Goal: Task Accomplishment & Management: Manage account settings

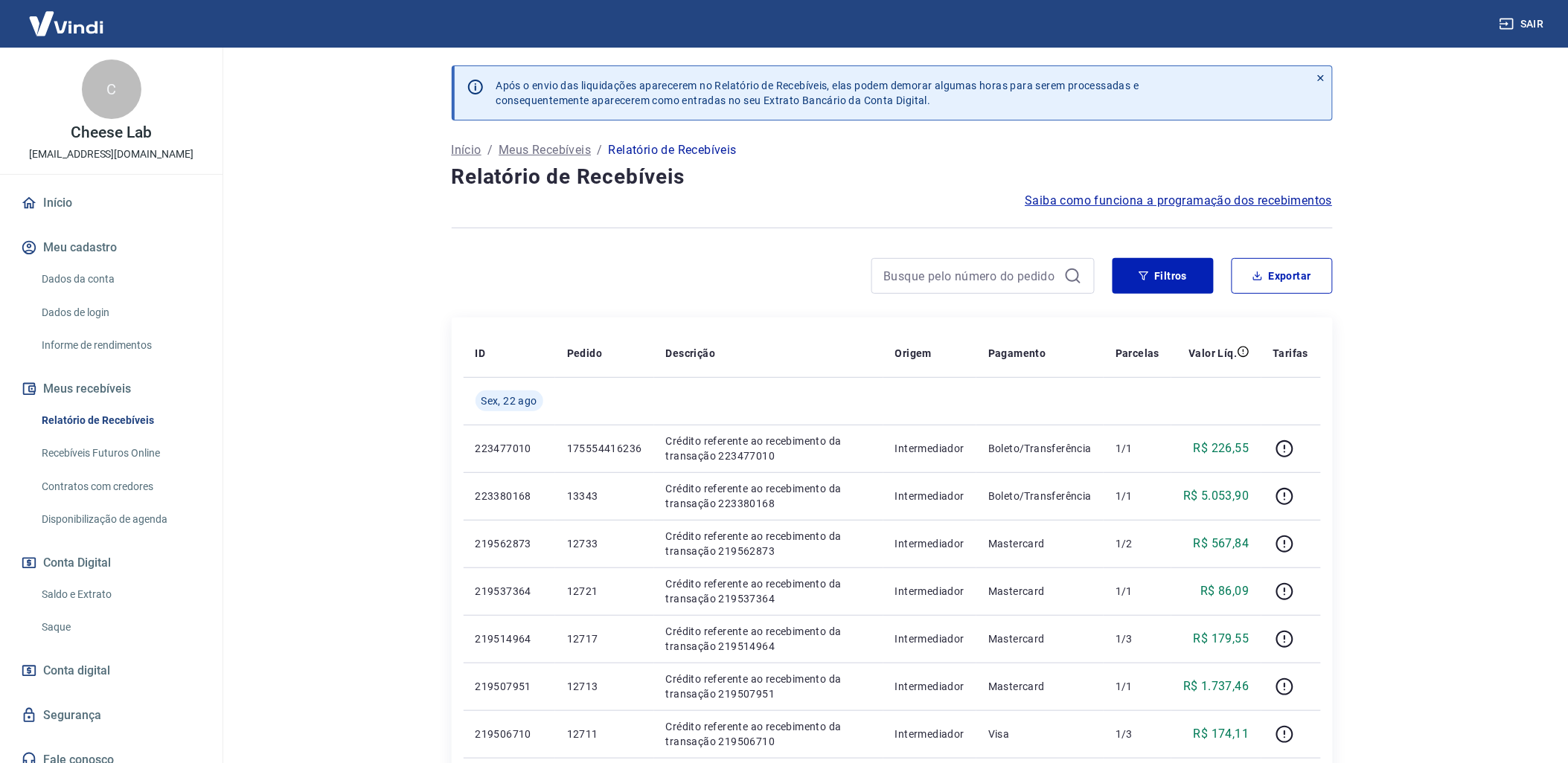
click at [113, 591] on link "Saldo e Extrato" at bounding box center [120, 595] width 169 height 30
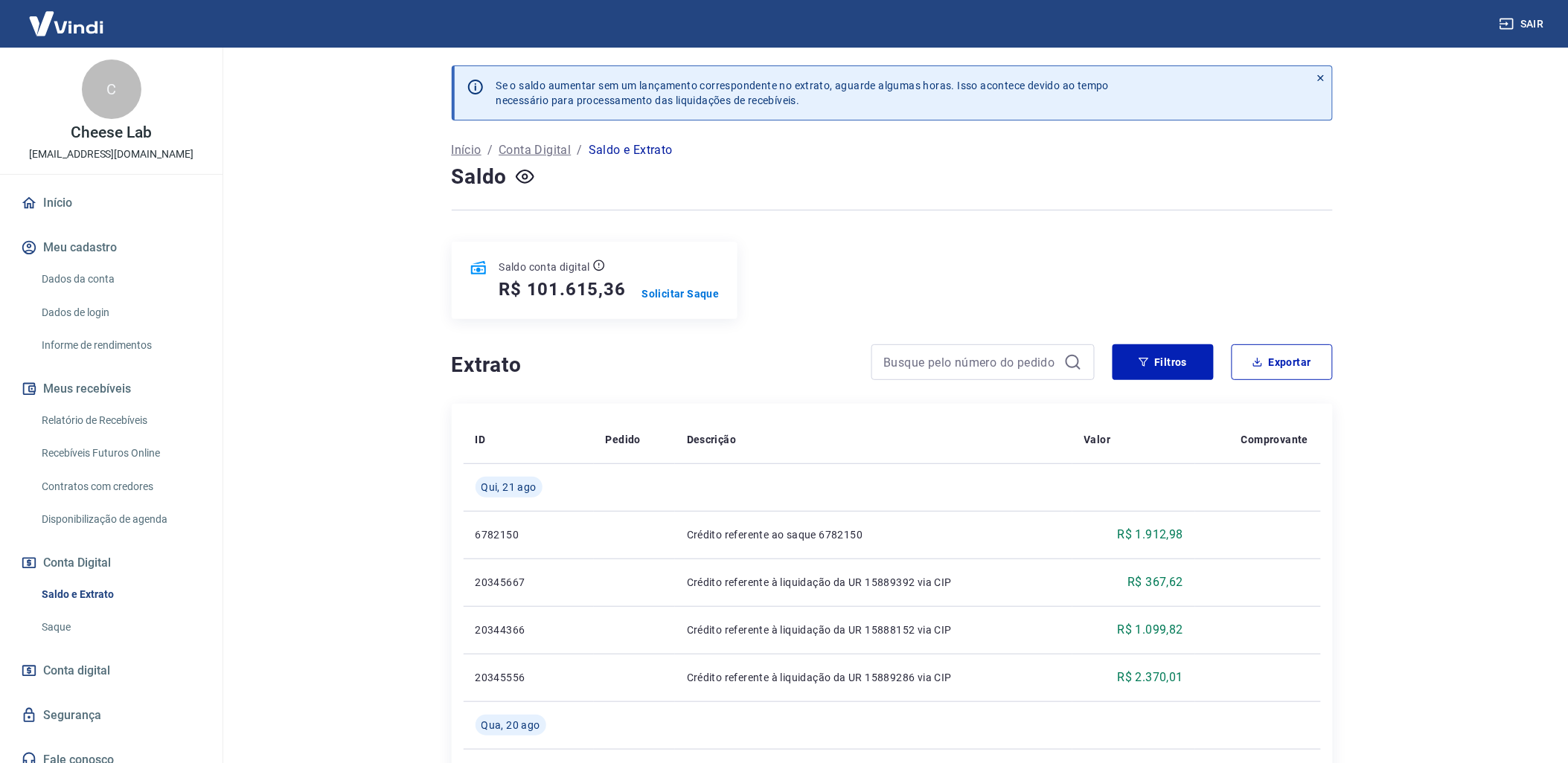
click at [98, 590] on link "Saldo e Extrato" at bounding box center [120, 595] width 169 height 30
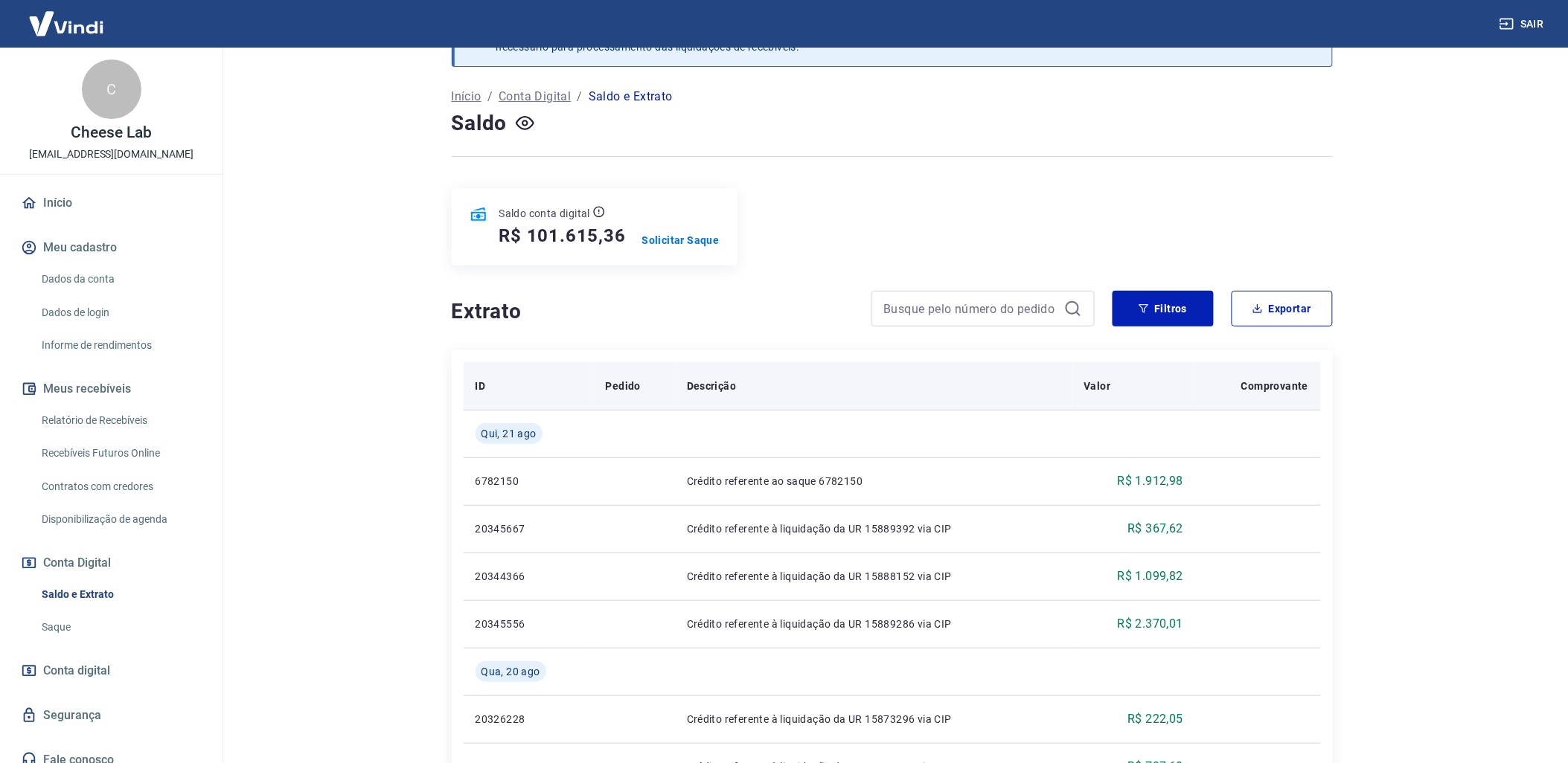
scroll to position [82, 0]
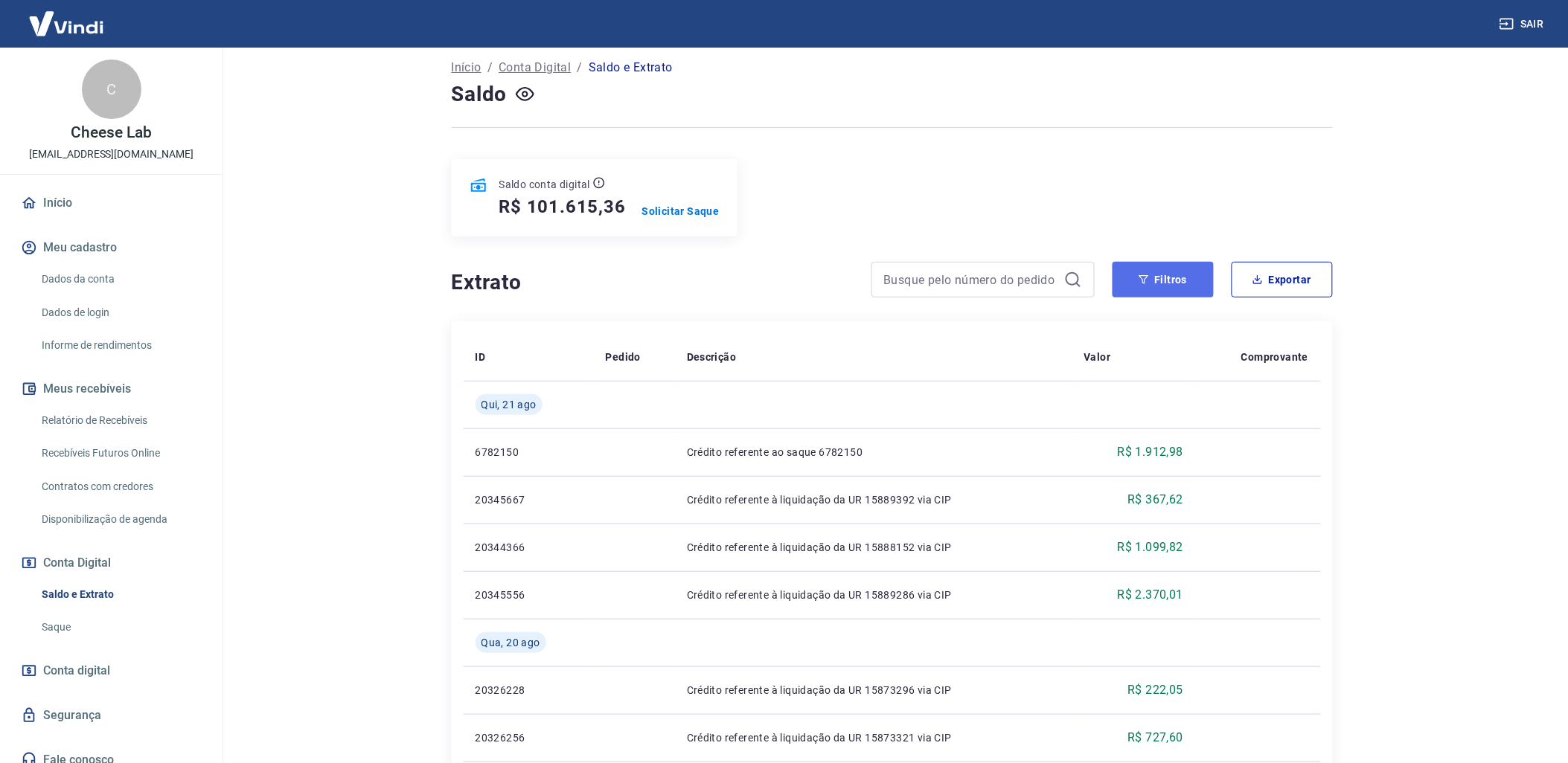
click at [1154, 285] on button "Filtros" at bounding box center [1162, 280] width 101 height 36
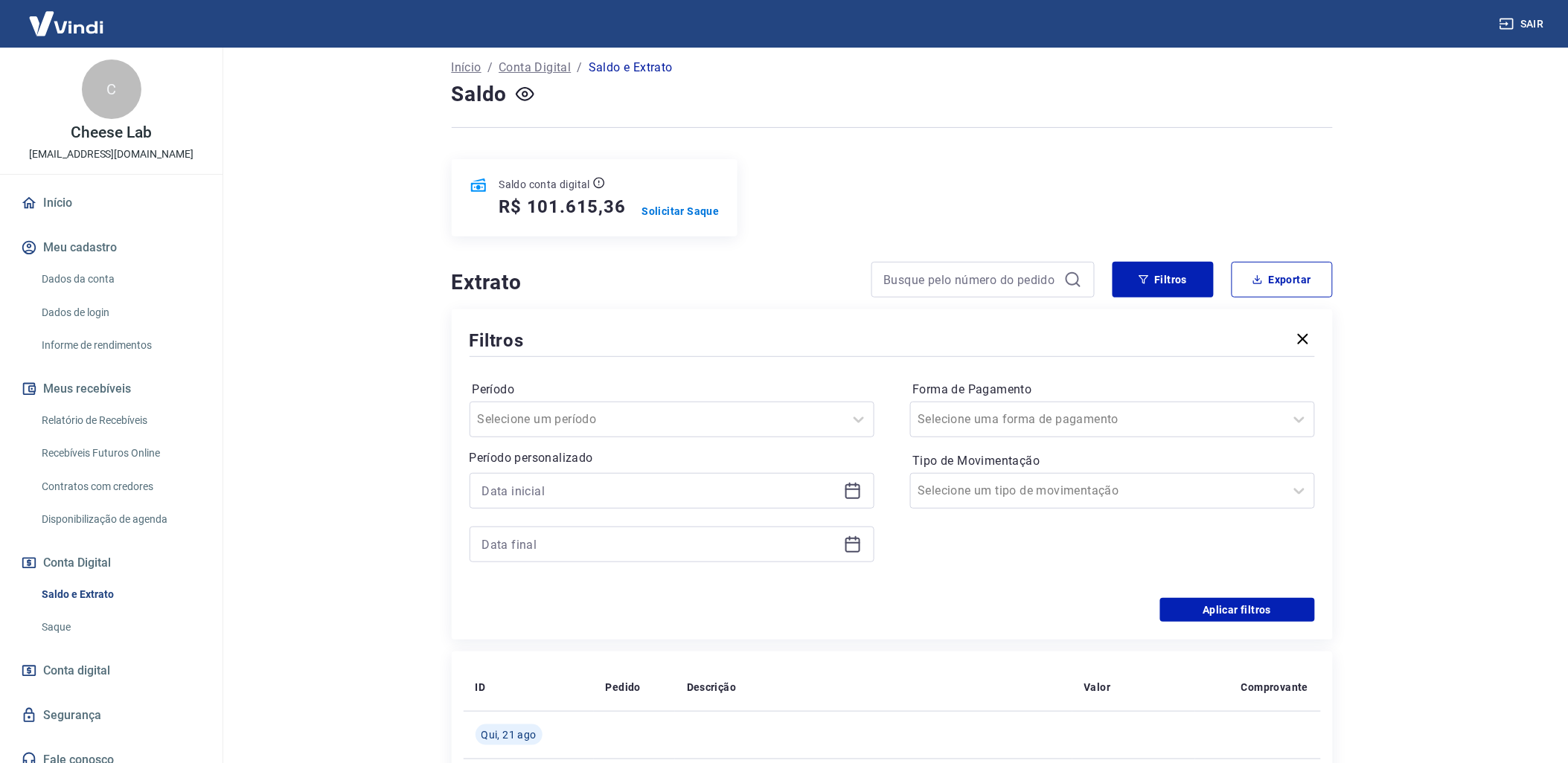
click at [843, 494] on icon at bounding box center [852, 491] width 18 height 18
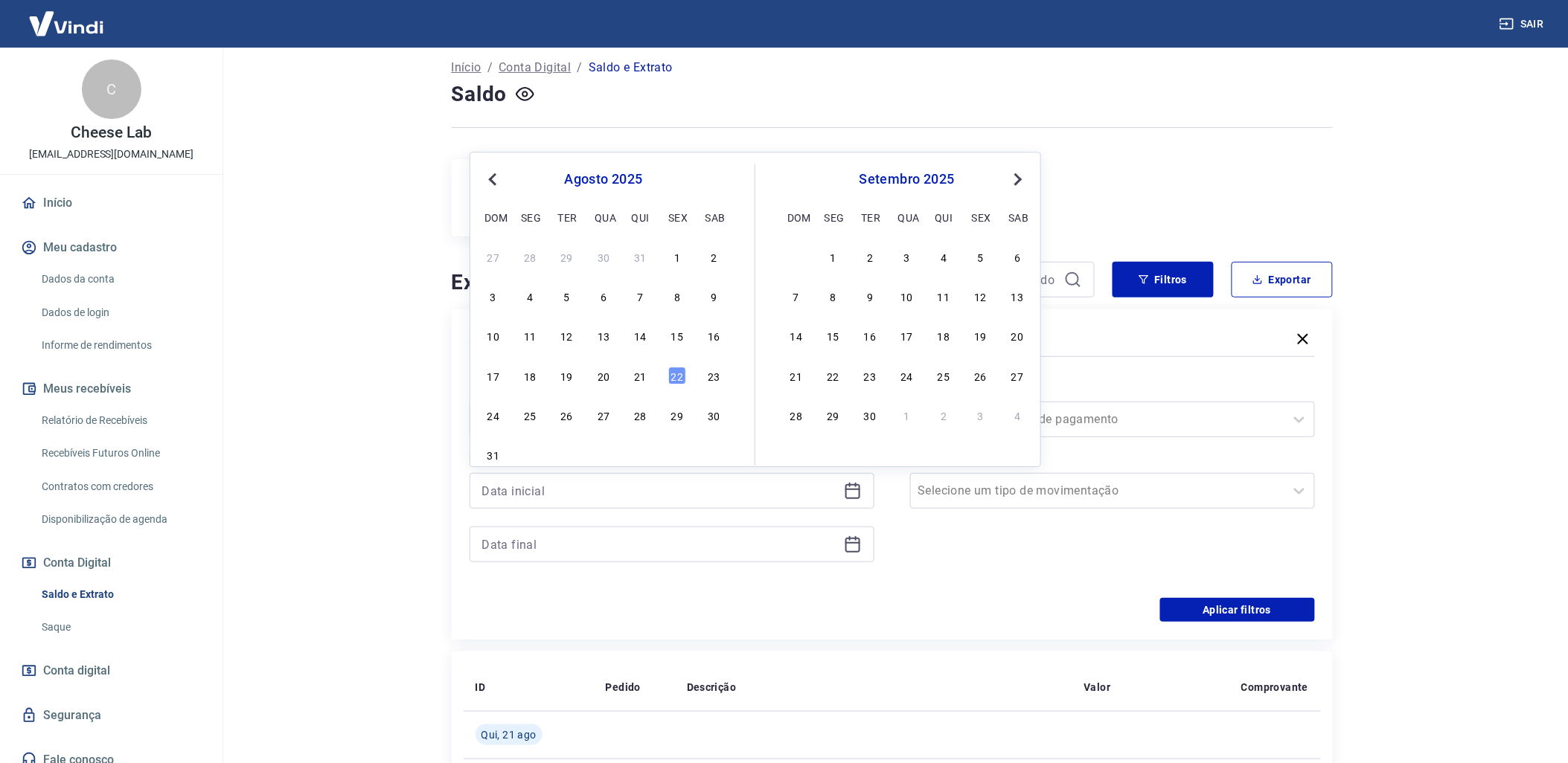
click at [651, 385] on div "17 18 19 20 21 22 23" at bounding box center [603, 375] width 242 height 21
click at [642, 382] on div "21" at bounding box center [641, 376] width 18 height 18
type input "[DATE]"
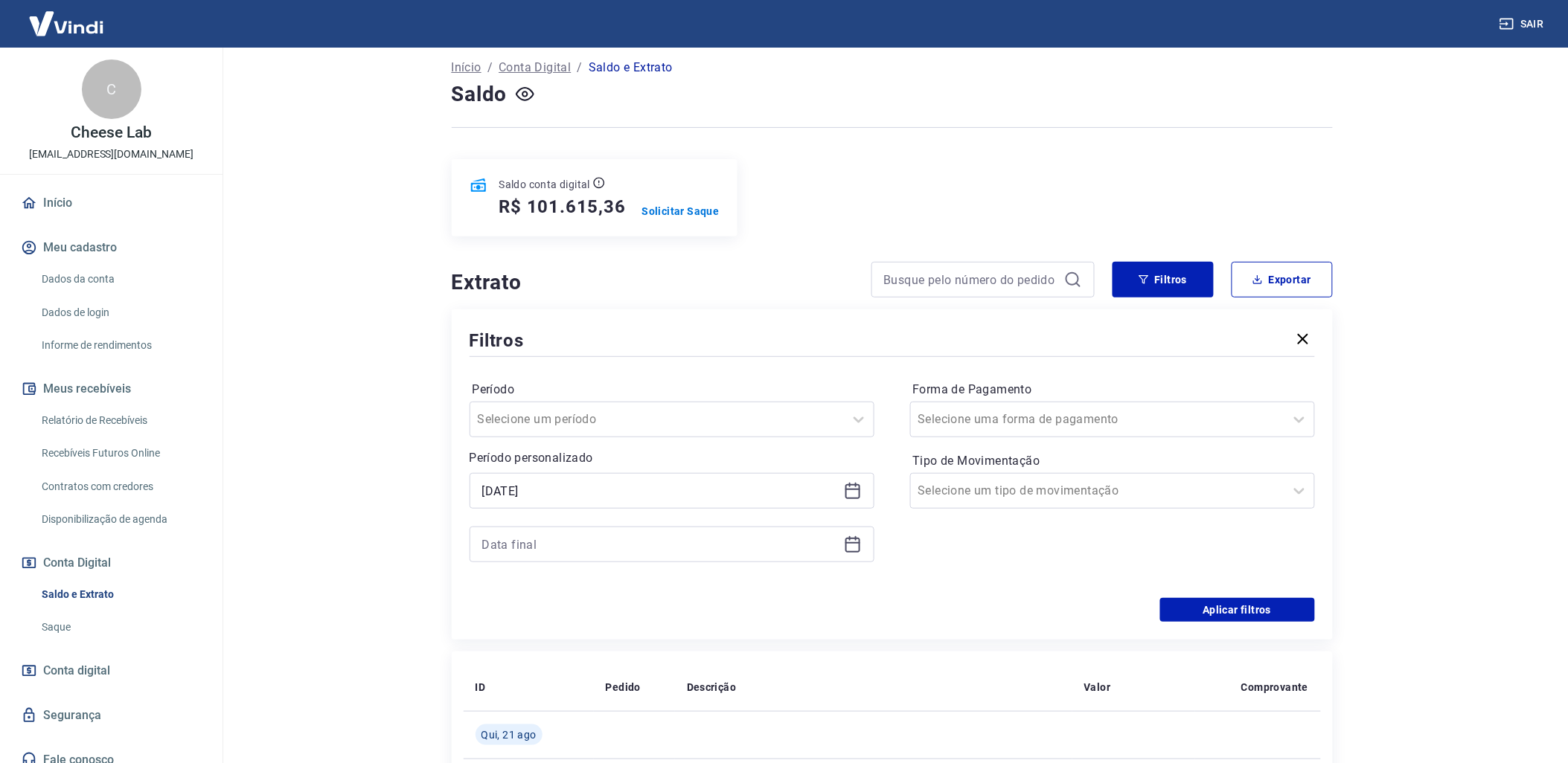
click at [851, 548] on icon at bounding box center [852, 545] width 18 height 18
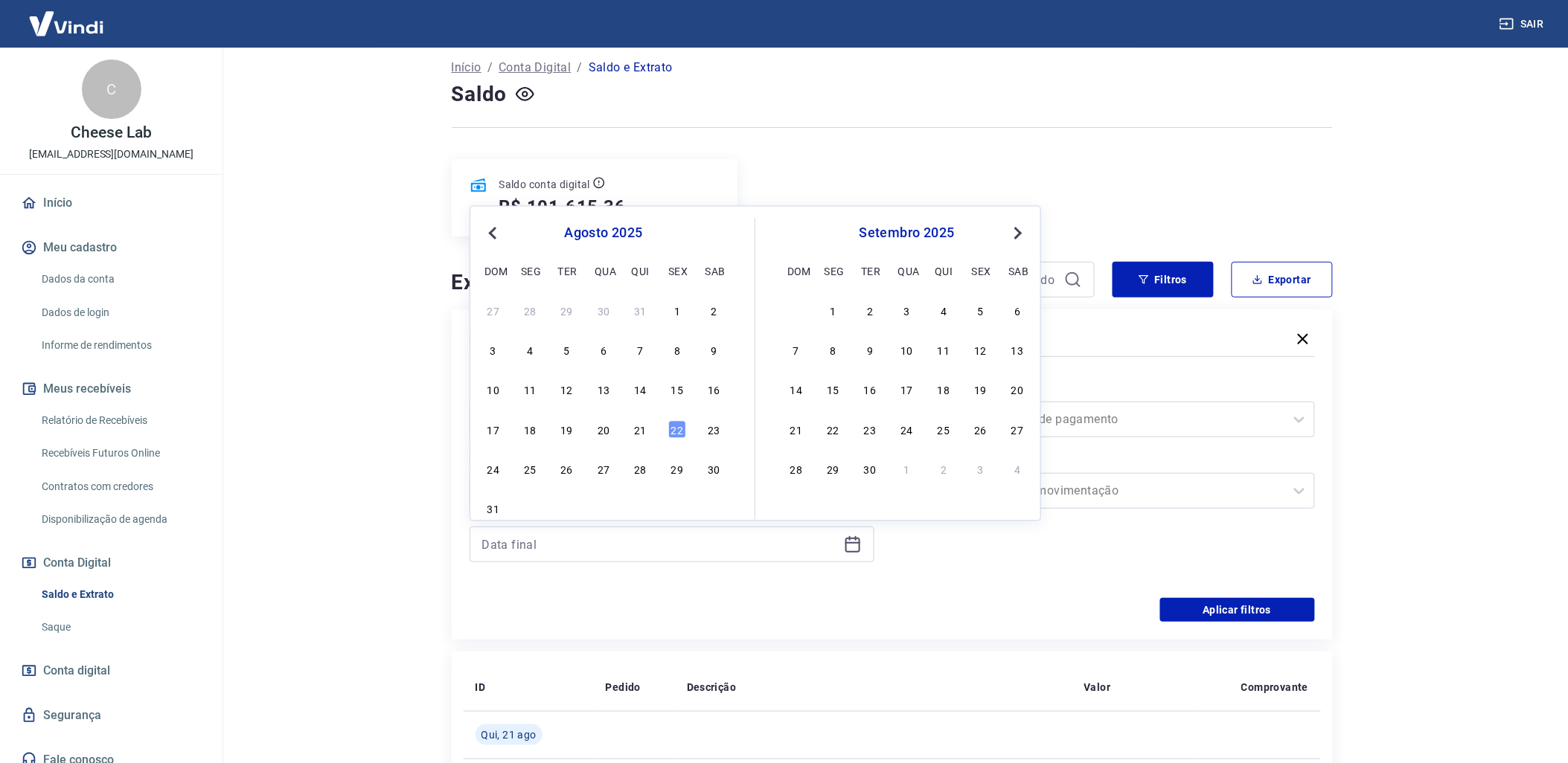
click at [655, 432] on div "17 18 19 20 21 22 23" at bounding box center [603, 430] width 242 height 21
click at [629, 429] on div "17 18 19 20 21 22 23" at bounding box center [603, 430] width 242 height 21
click at [633, 429] on div "21" at bounding box center [641, 430] width 18 height 18
type input "[DATE]"
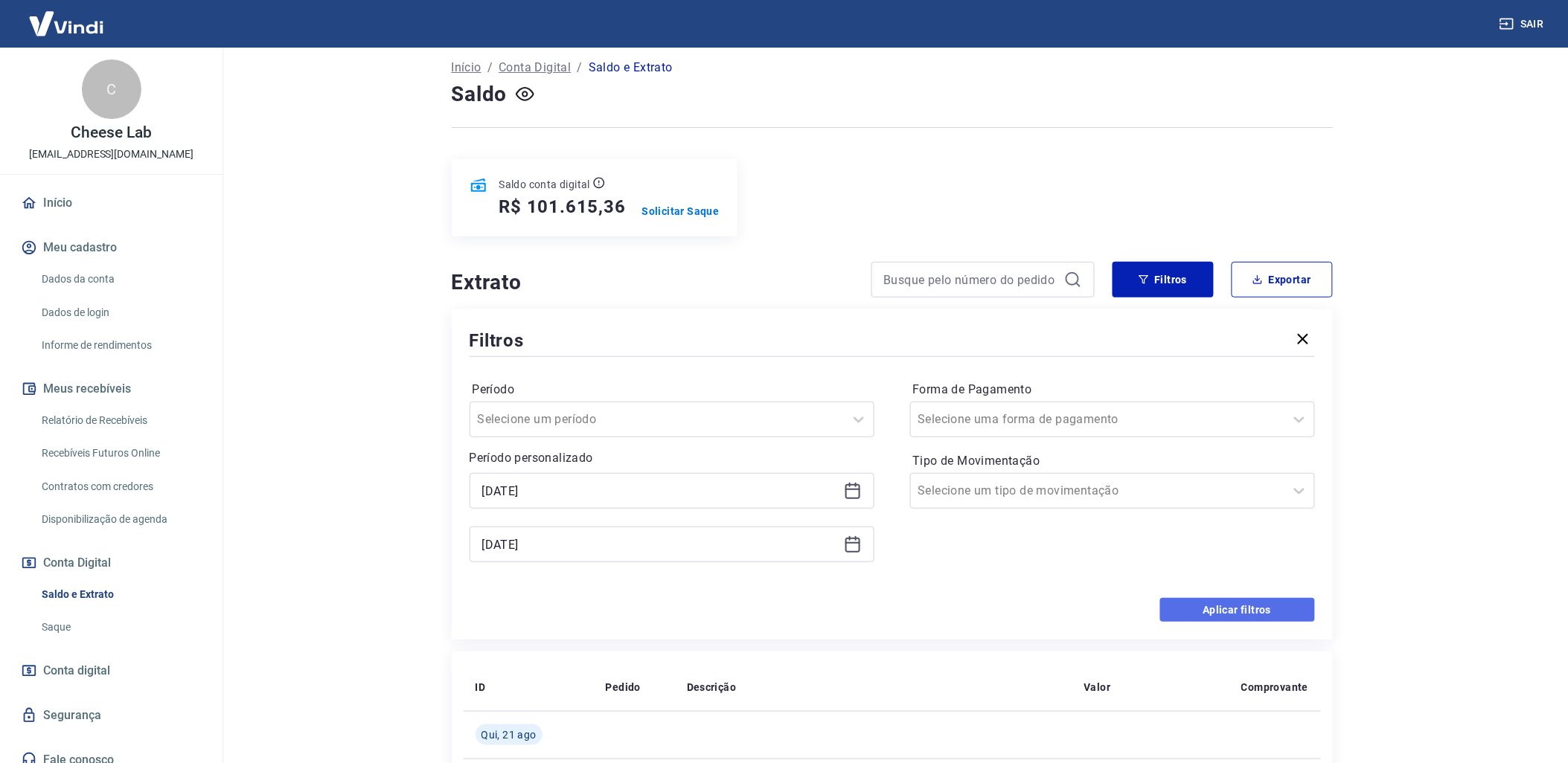
click at [1251, 613] on button "Aplicar filtros" at bounding box center [1237, 610] width 155 height 24
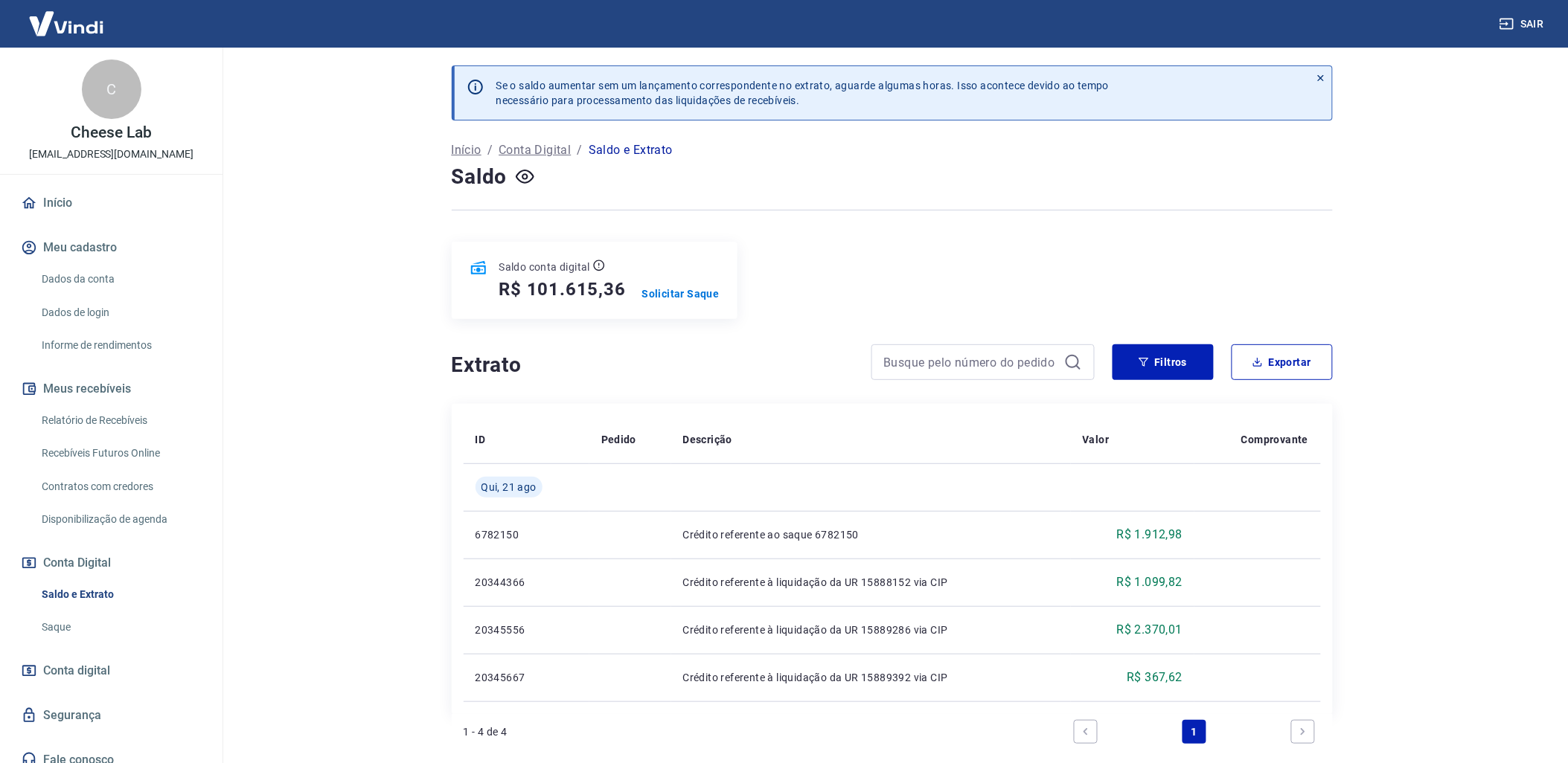
click at [131, 412] on link "Relatório de Recebíveis" at bounding box center [120, 421] width 169 height 30
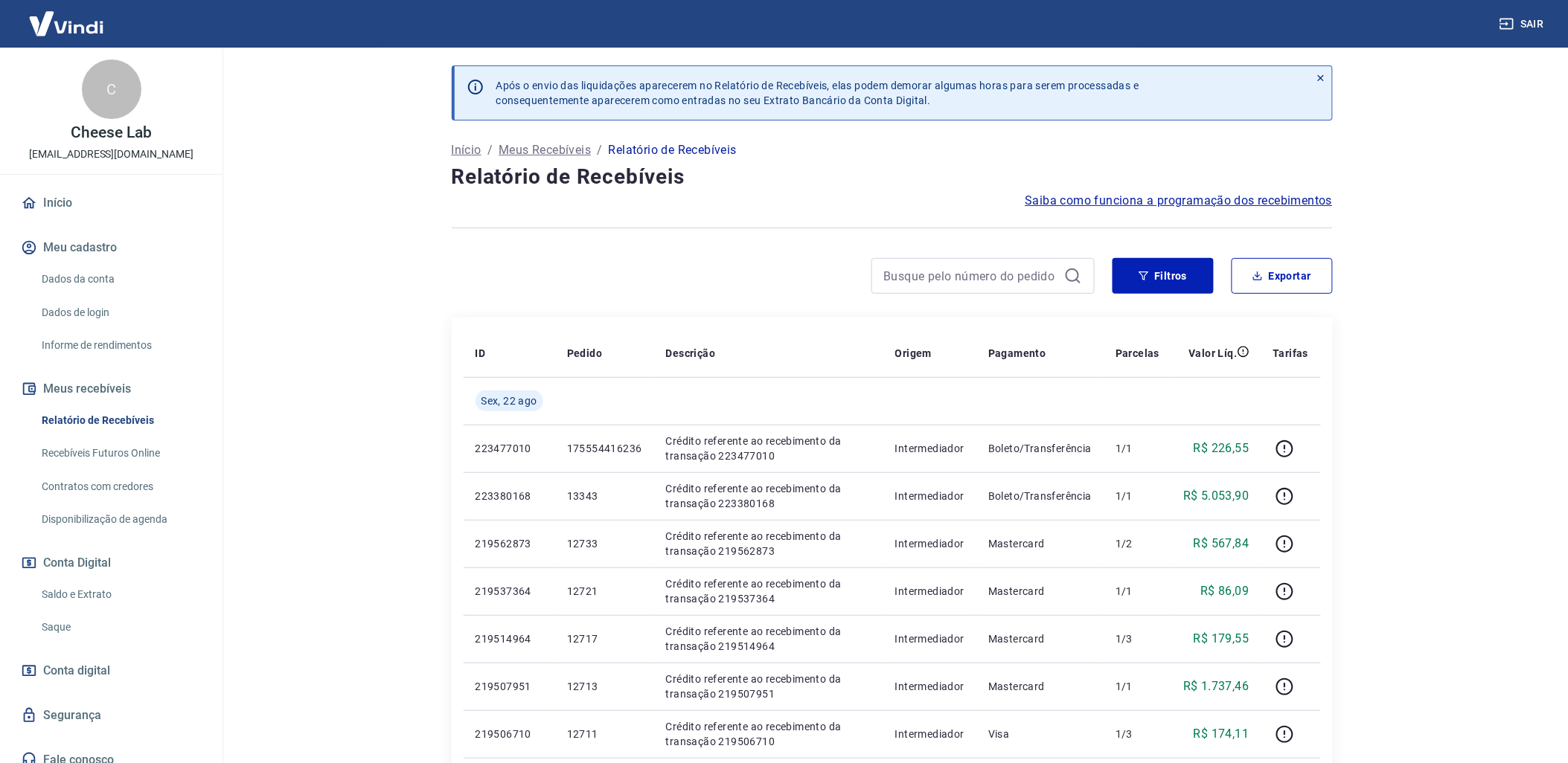
click at [1183, 298] on div "Filtros Exportar" at bounding box center [892, 281] width 881 height 47
click at [1179, 289] on button "Filtros" at bounding box center [1162, 276] width 101 height 36
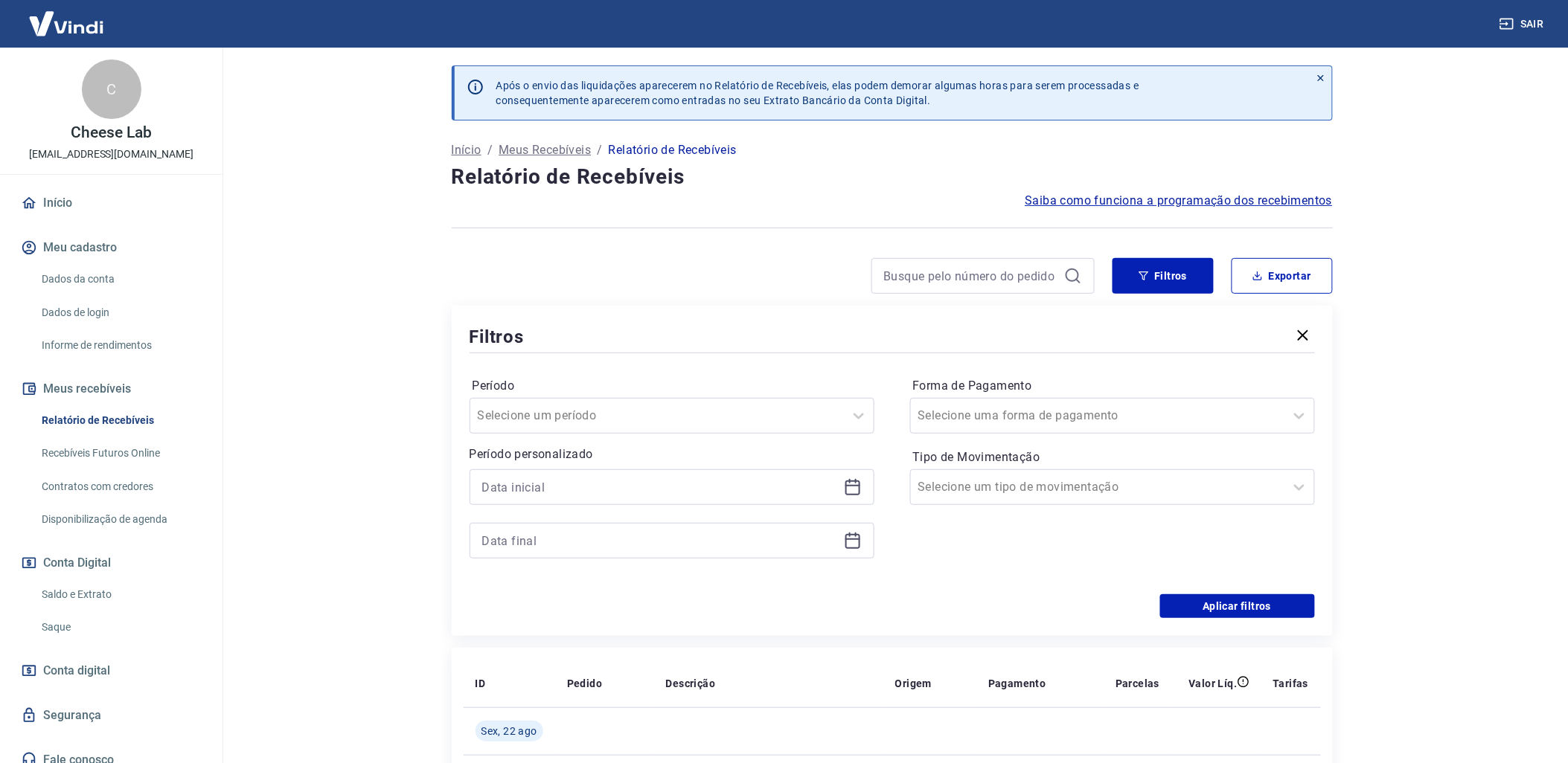
click at [851, 493] on icon at bounding box center [852, 487] width 18 height 18
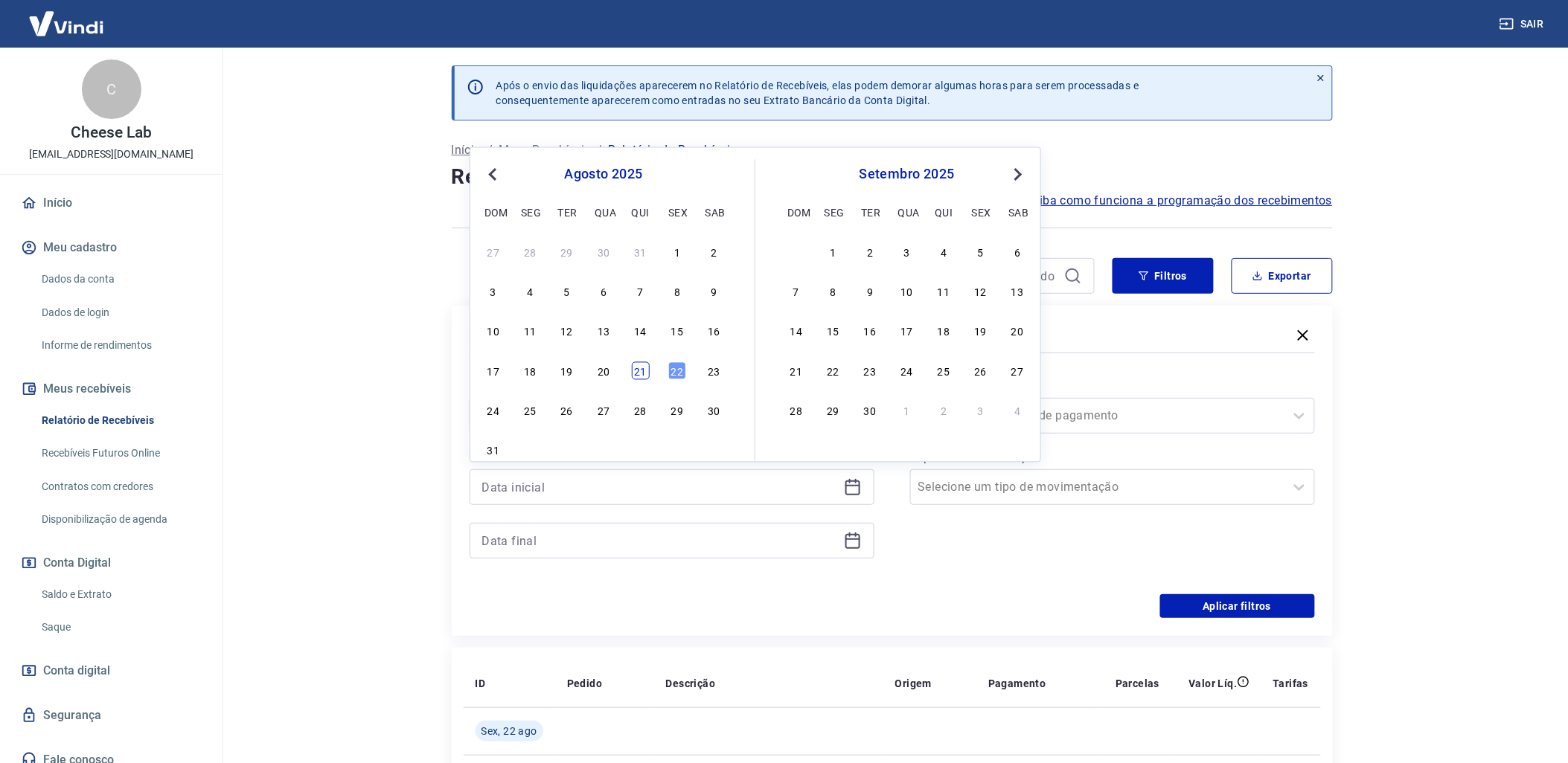
click at [641, 369] on div "21" at bounding box center [641, 371] width 18 height 18
type input "[DATE]"
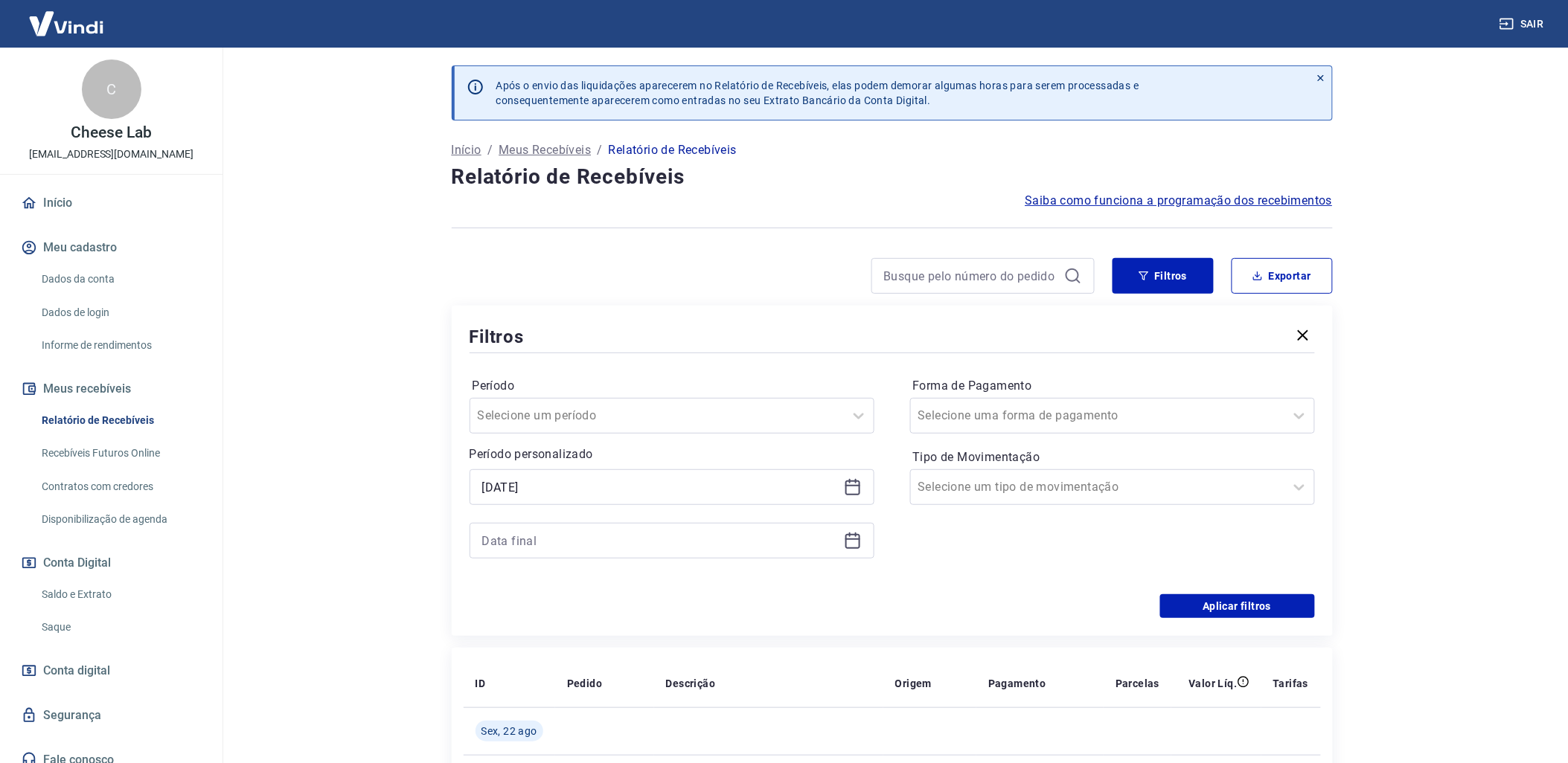
click at [851, 539] on icon at bounding box center [852, 541] width 18 height 18
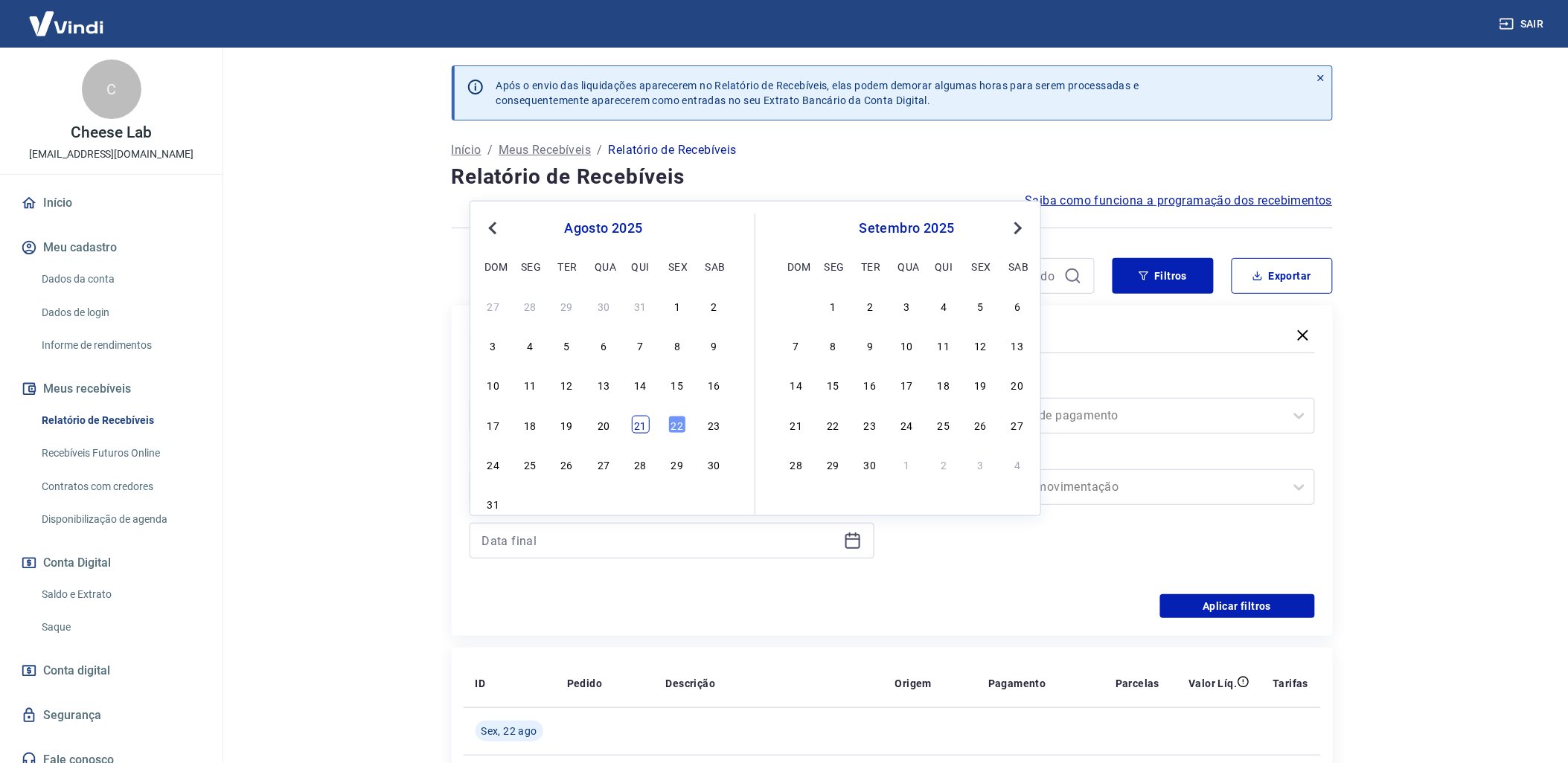
click at [649, 428] on div "21" at bounding box center [641, 425] width 18 height 18
type input "[DATE]"
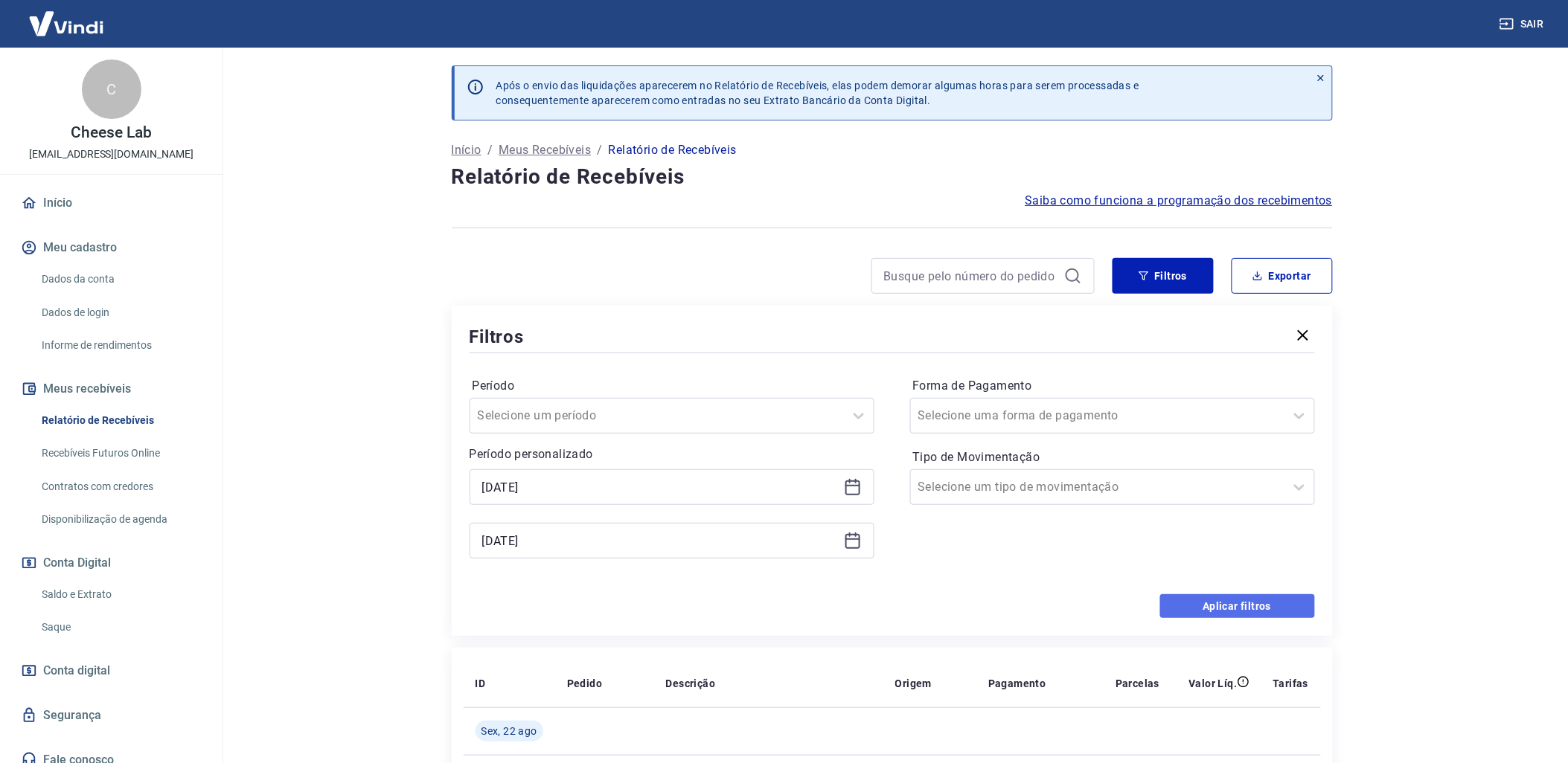
click at [1221, 617] on button "Aplicar filtros" at bounding box center [1237, 606] width 155 height 24
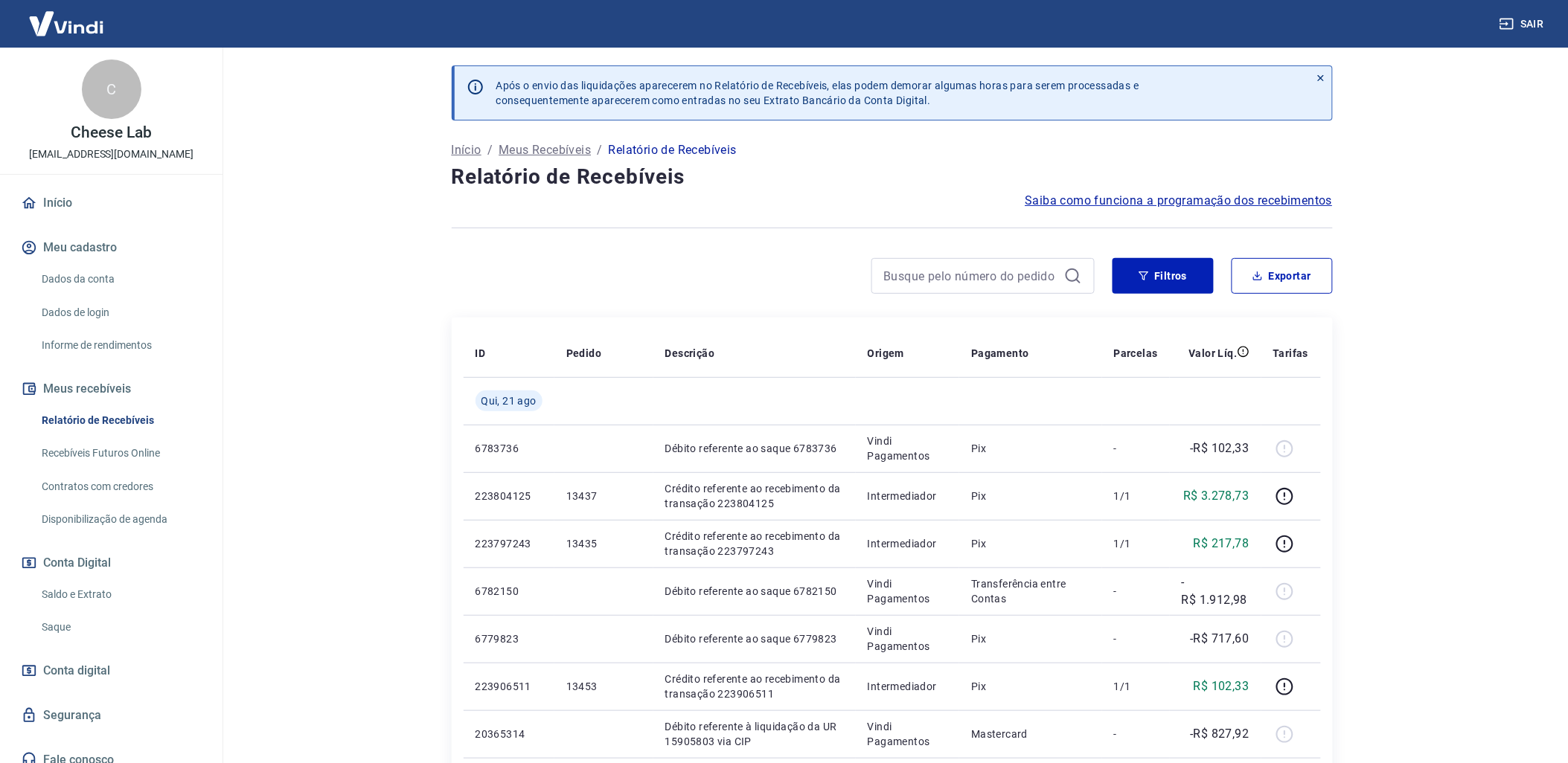
click at [1154, 305] on div "Filtros Exportar" at bounding box center [892, 281] width 881 height 47
click at [1155, 287] on button "Filtros" at bounding box center [1162, 276] width 101 height 36
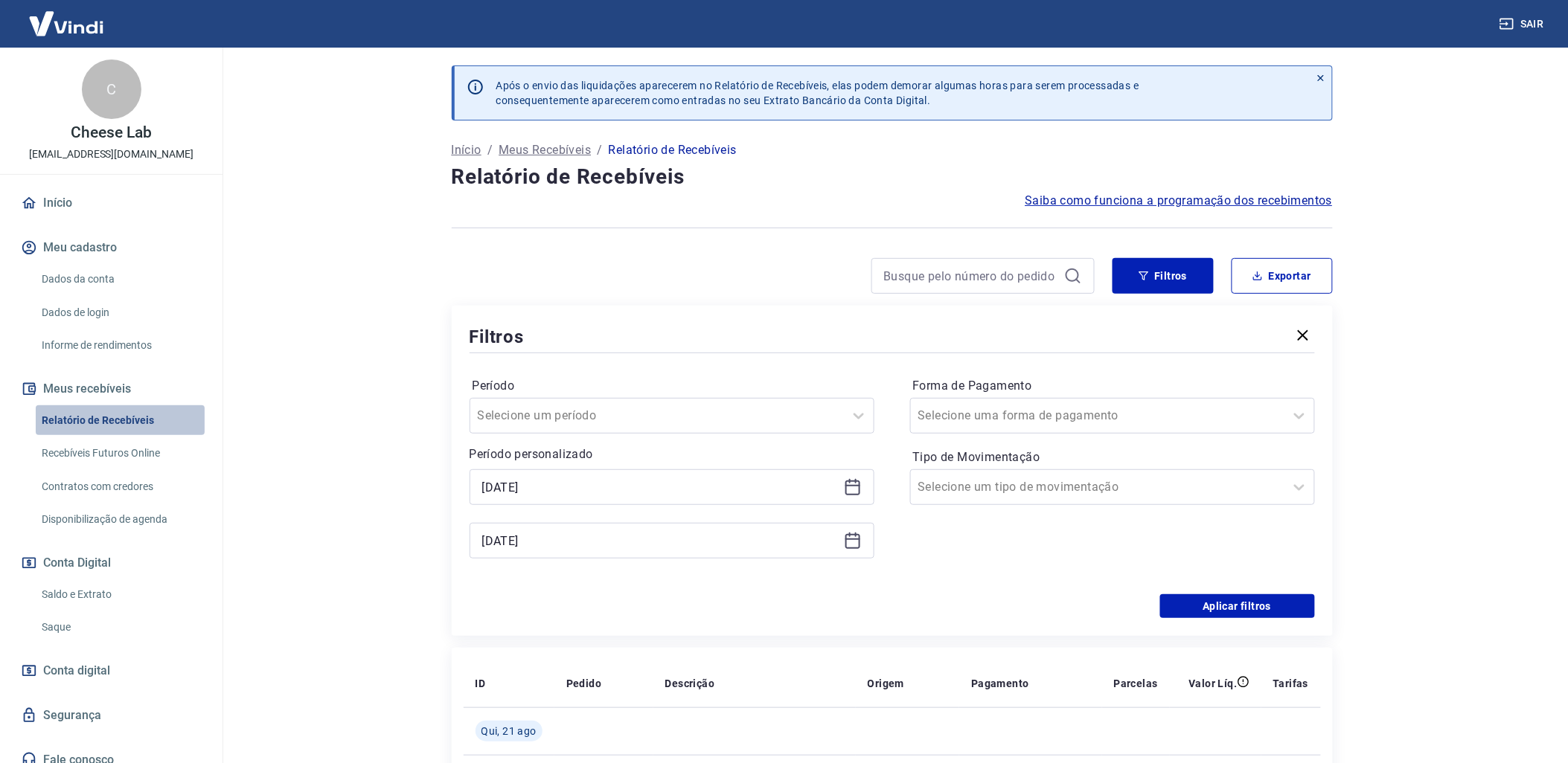
click at [167, 412] on link "Relatório de Recebíveis" at bounding box center [120, 421] width 169 height 30
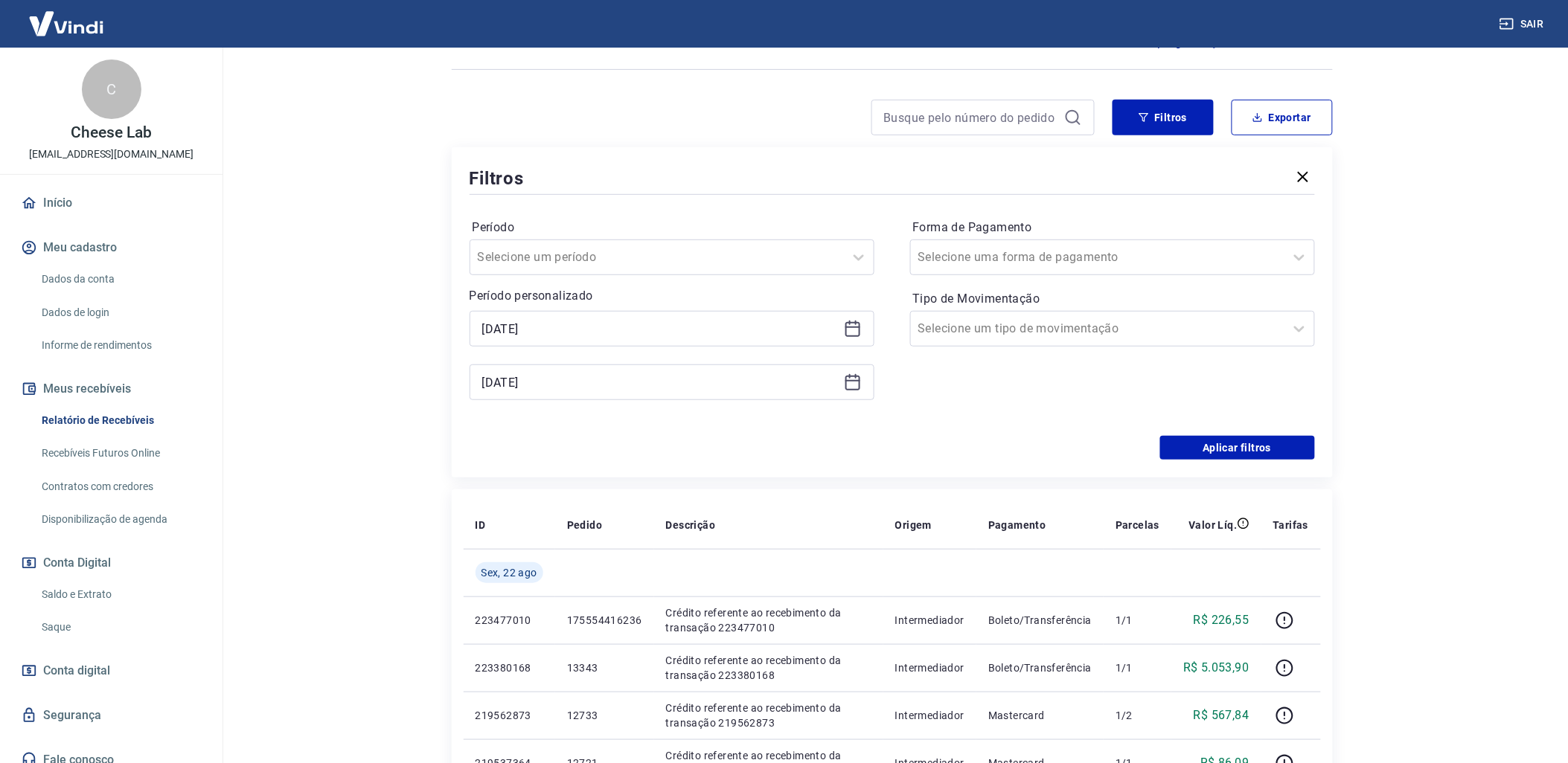
scroll to position [165, 0]
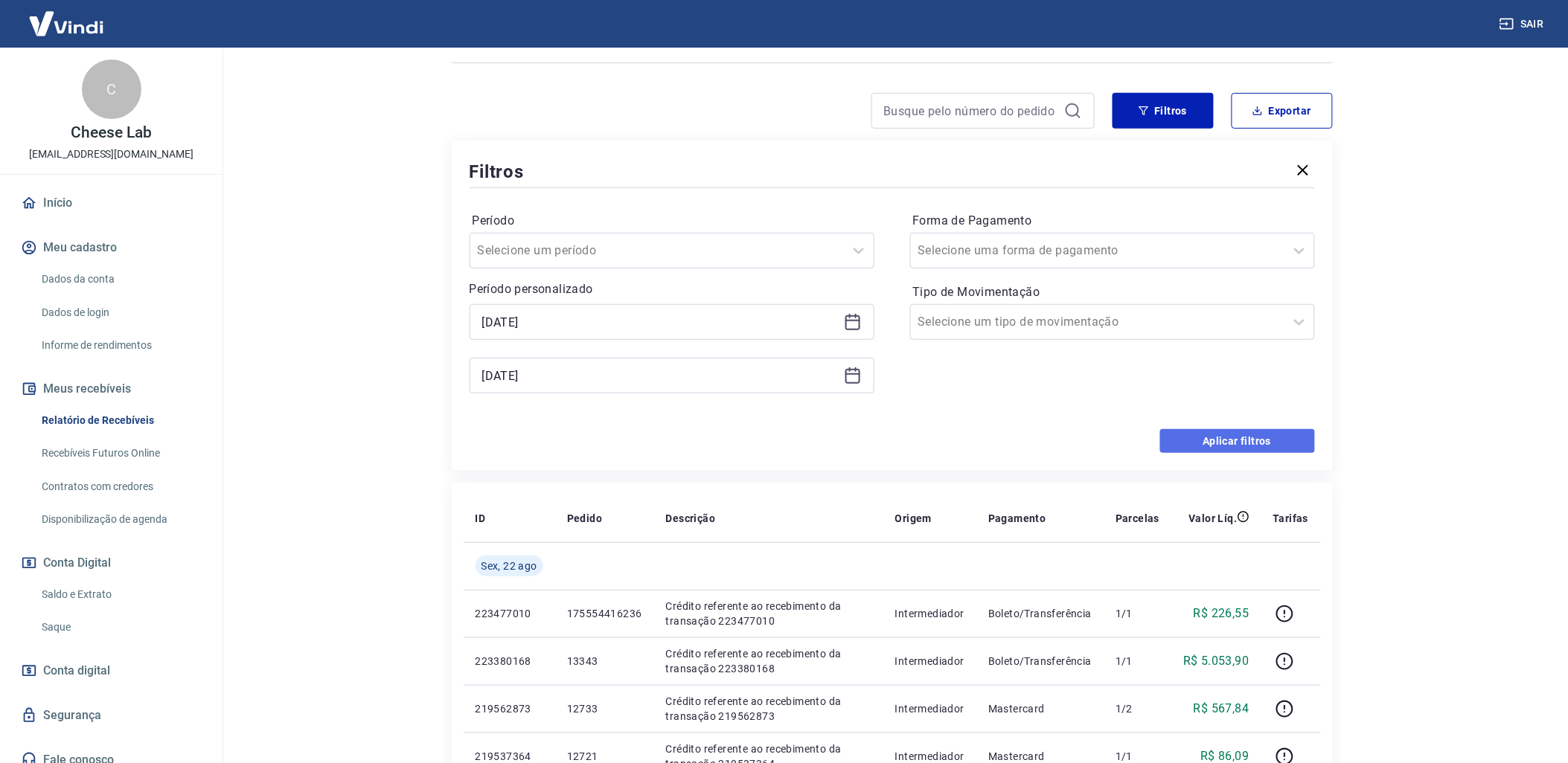
click at [1245, 452] on button "Aplicar filtros" at bounding box center [1237, 440] width 155 height 24
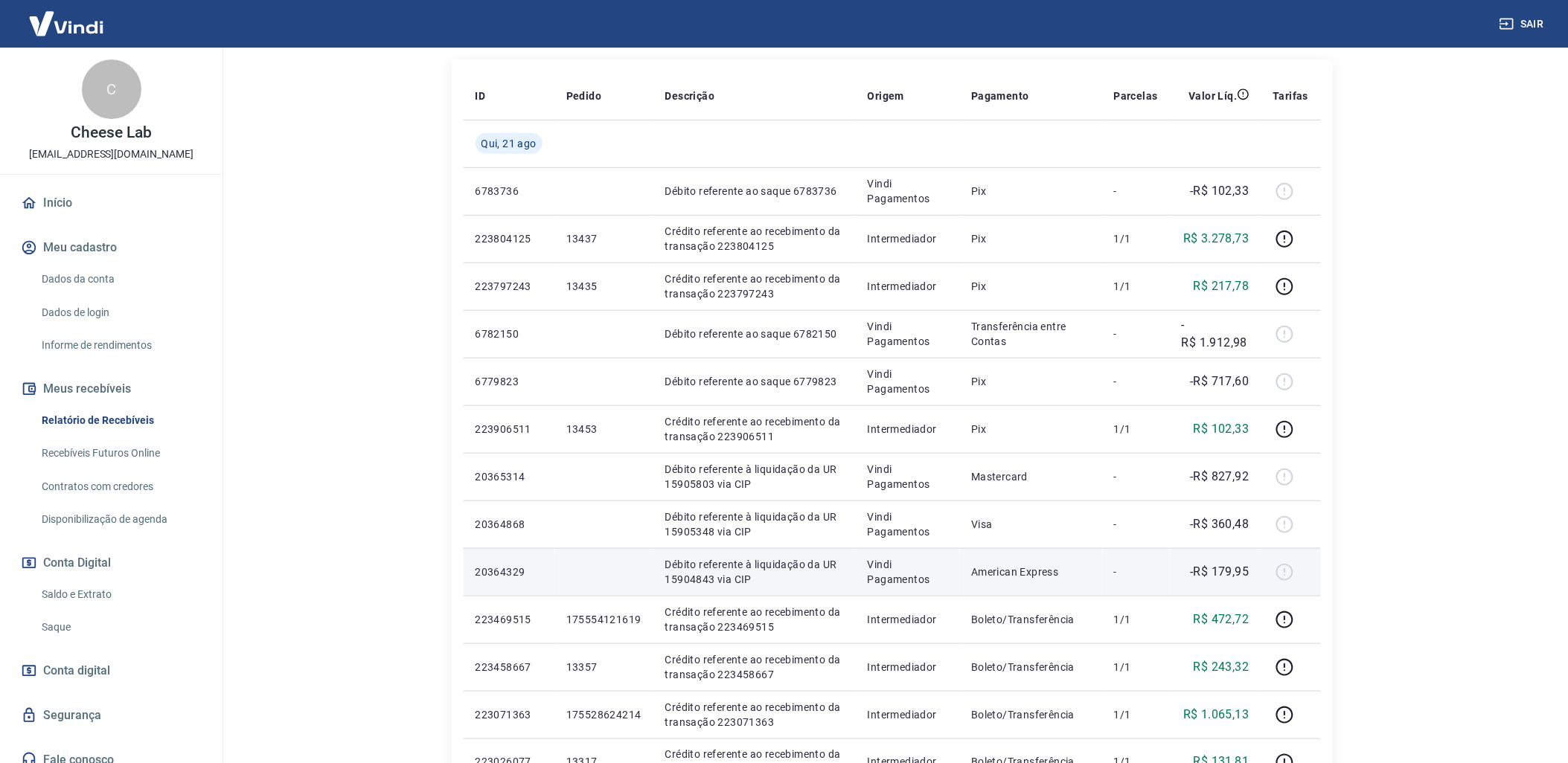
scroll to position [101, 0]
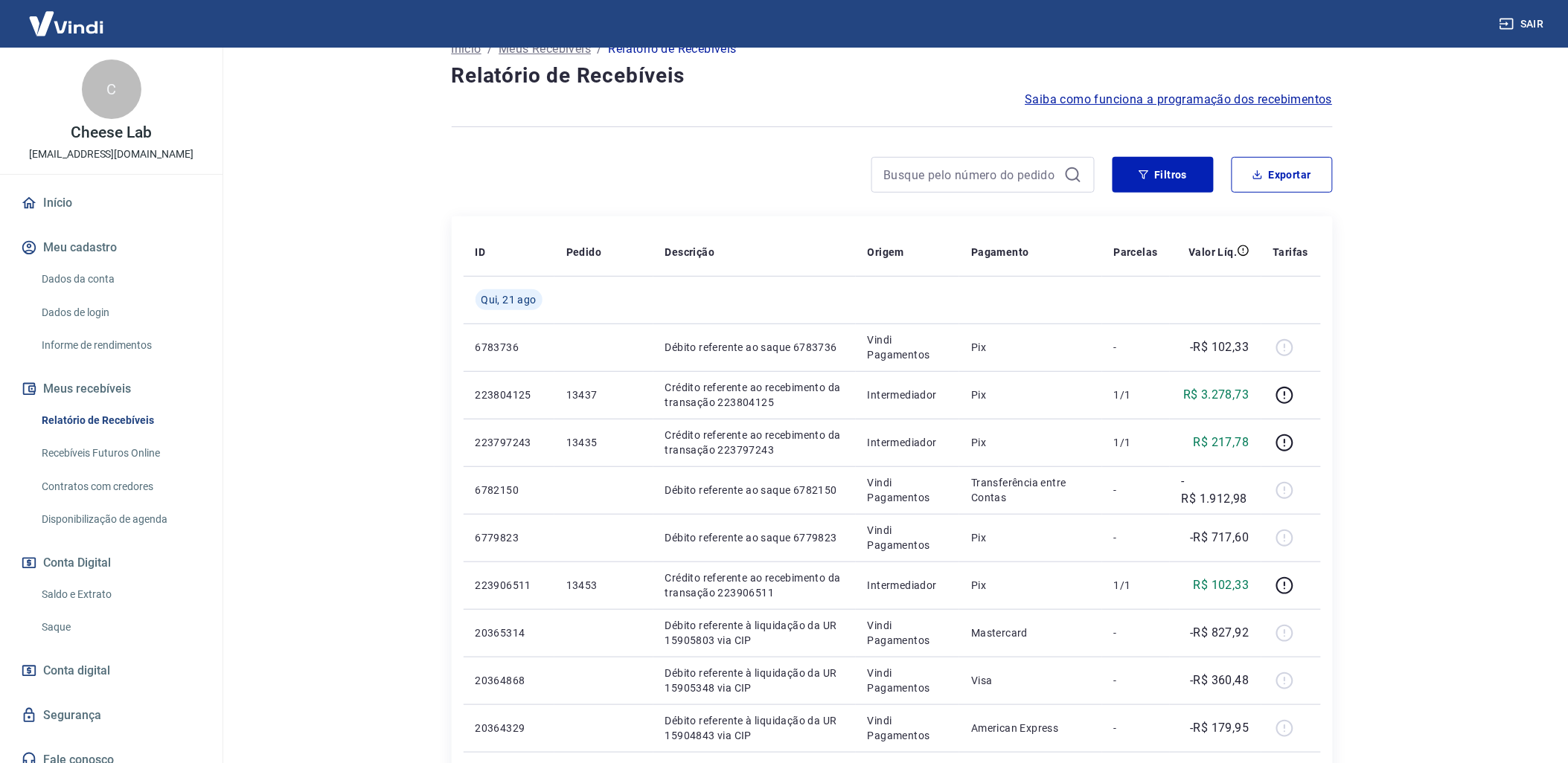
click at [100, 414] on link "Relatório de Recebíveis" at bounding box center [120, 421] width 169 height 30
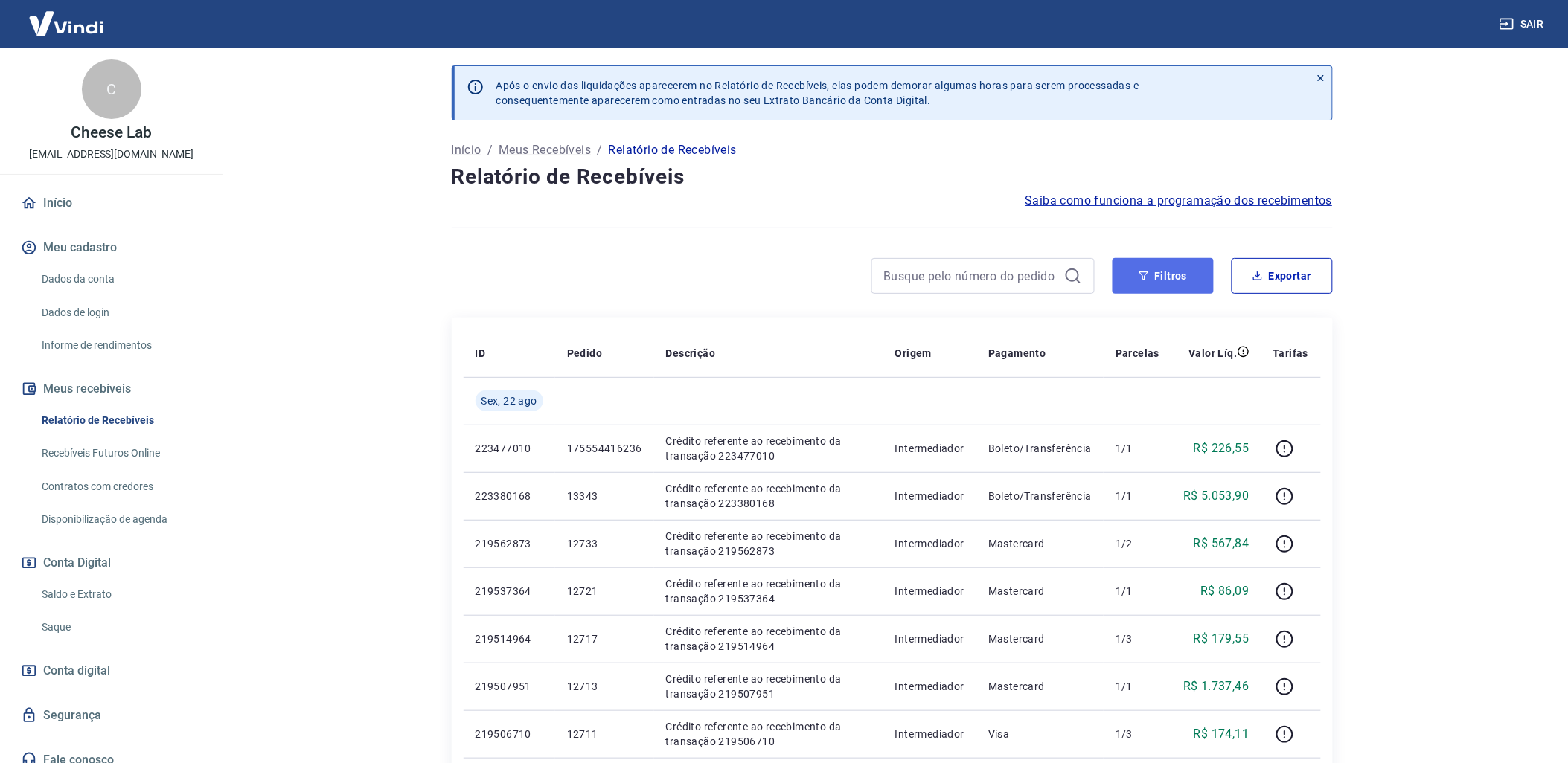
click at [1151, 273] on button "Filtros" at bounding box center [1162, 276] width 101 height 36
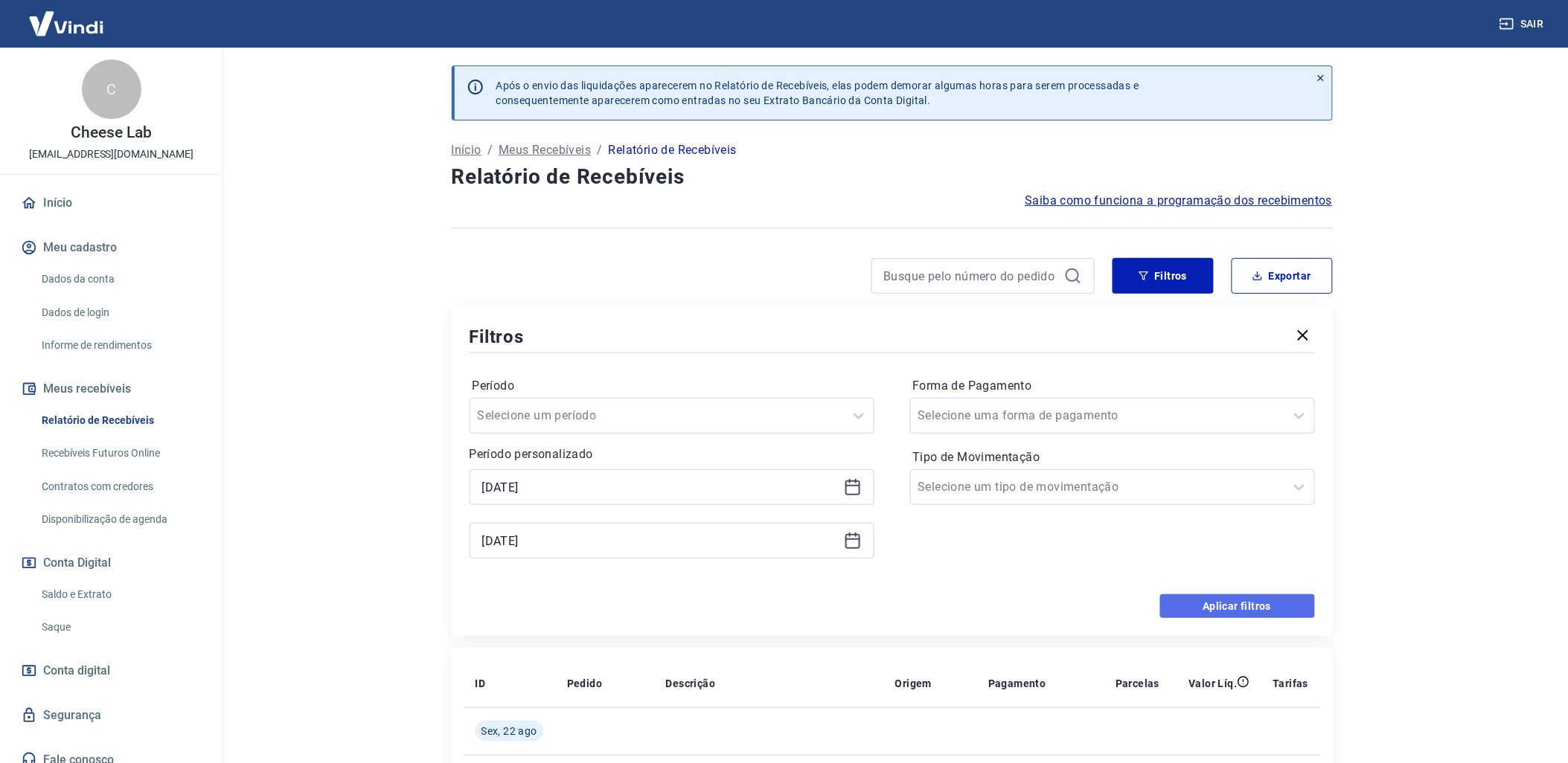
click at [1243, 600] on button "Aplicar filtros" at bounding box center [1237, 606] width 155 height 24
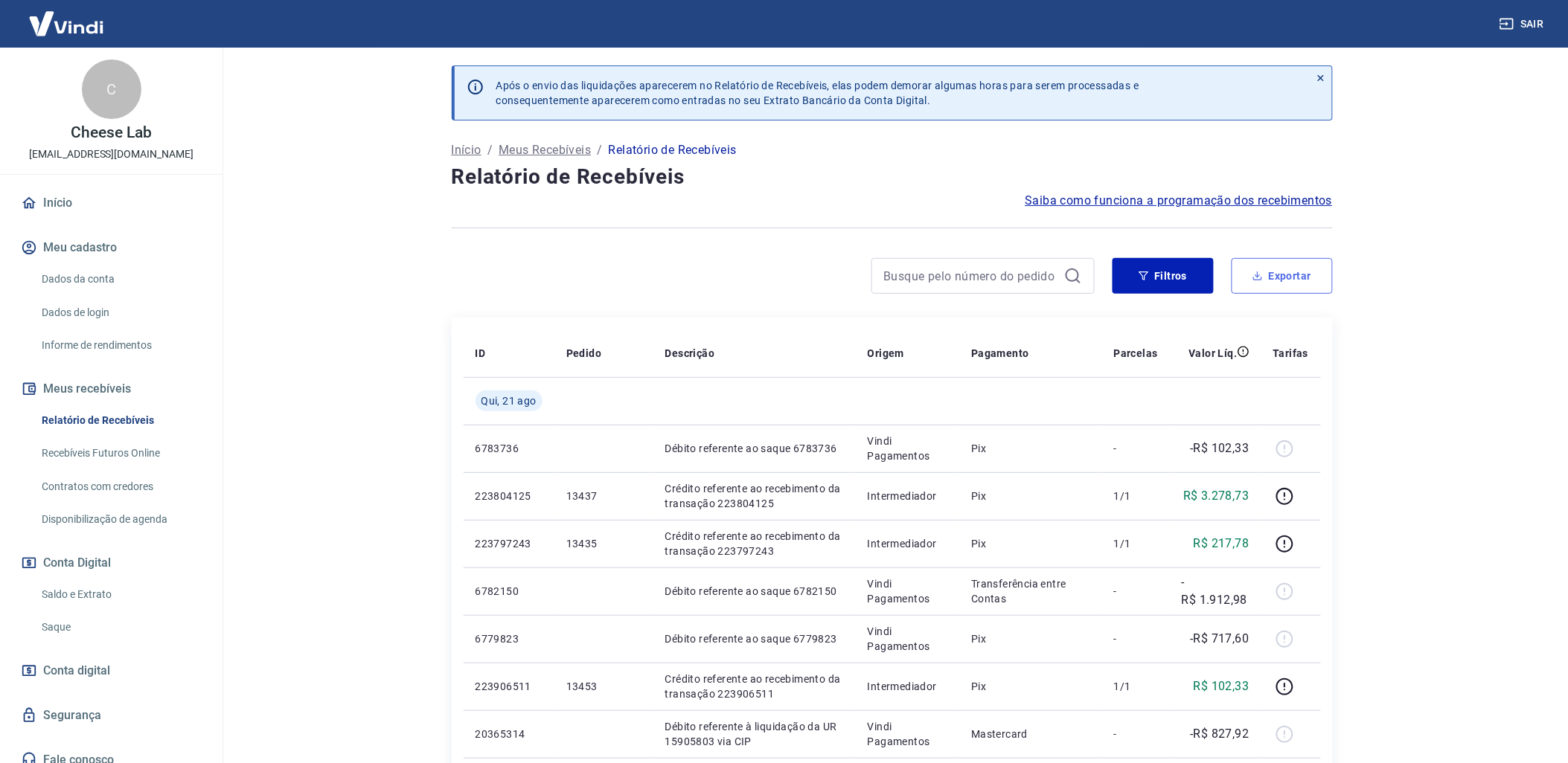
click at [1272, 277] on button "Exportar" at bounding box center [1281, 276] width 101 height 36
type input "[DATE]"
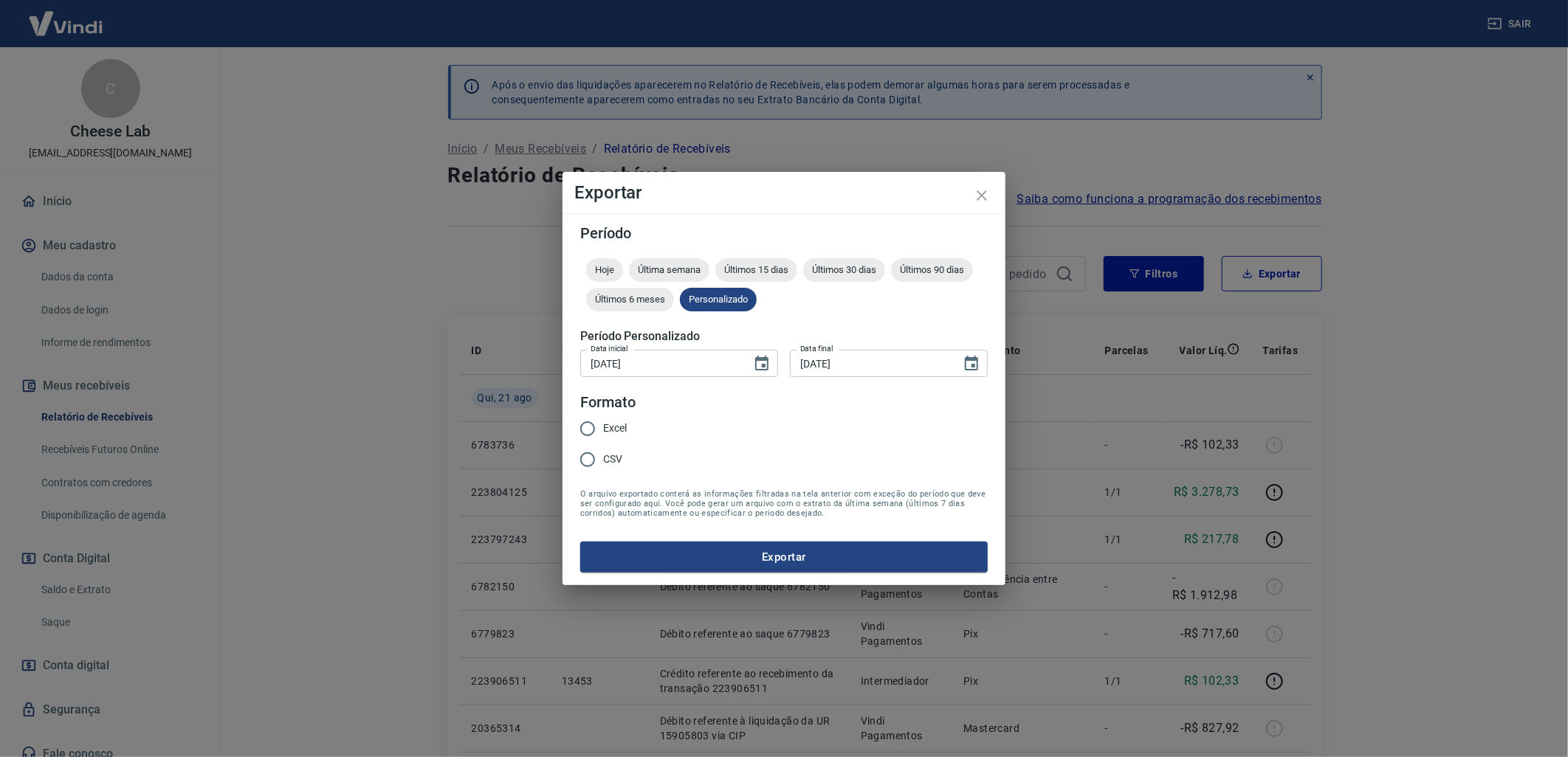
click at [591, 429] on input "Excel" at bounding box center [587, 428] width 31 height 31
radio input "true"
click at [753, 559] on button "Exportar" at bounding box center [784, 557] width 408 height 31
